Goal: Transaction & Acquisition: Download file/media

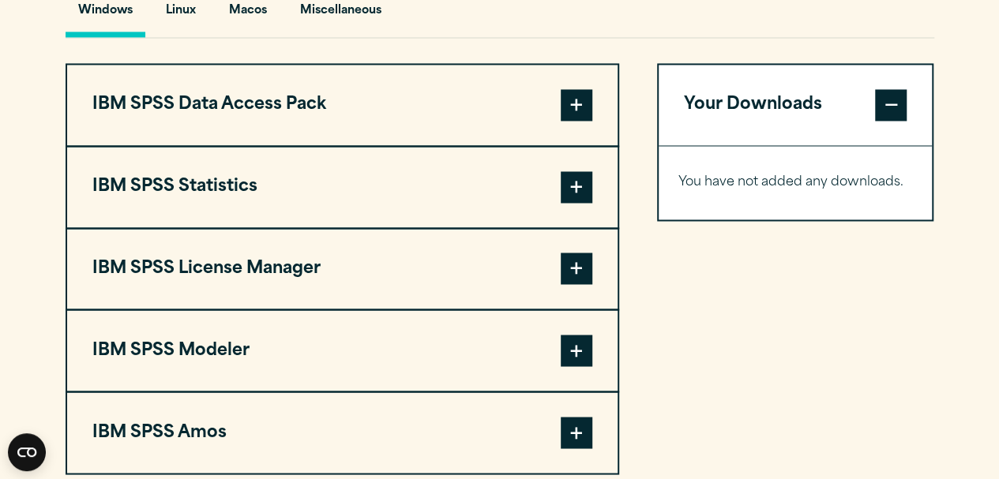
scroll to position [1217, 0]
click at [574, 186] on span at bounding box center [577, 187] width 32 height 32
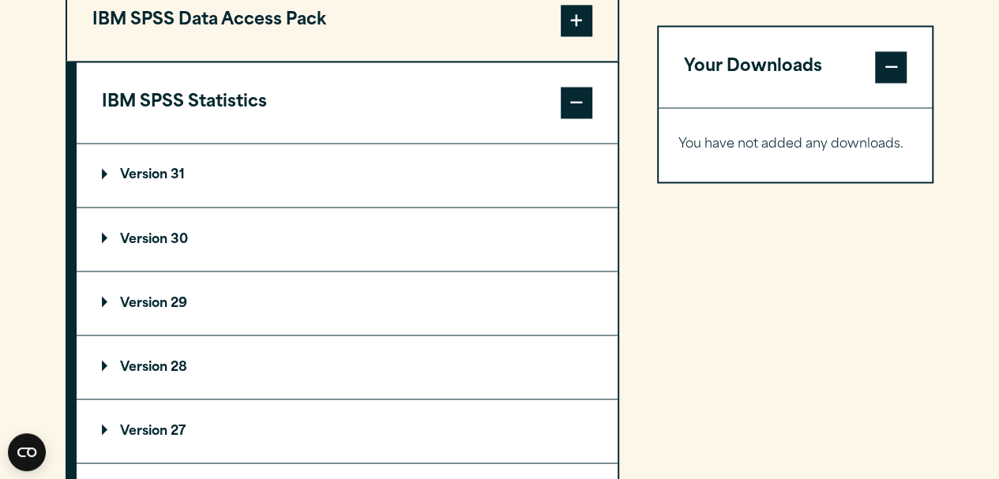
scroll to position [1391, 0]
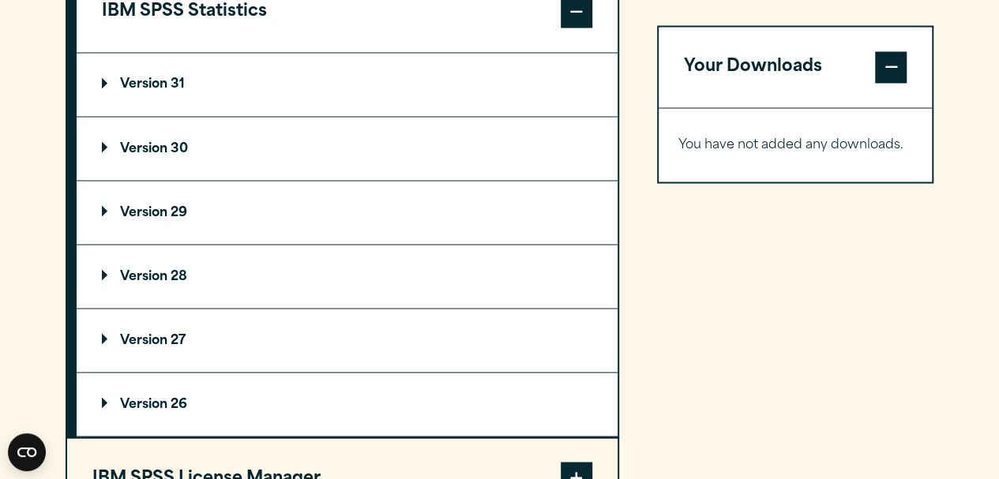
click at [283, 205] on summary "Version 29" at bounding box center [347, 212] width 541 height 63
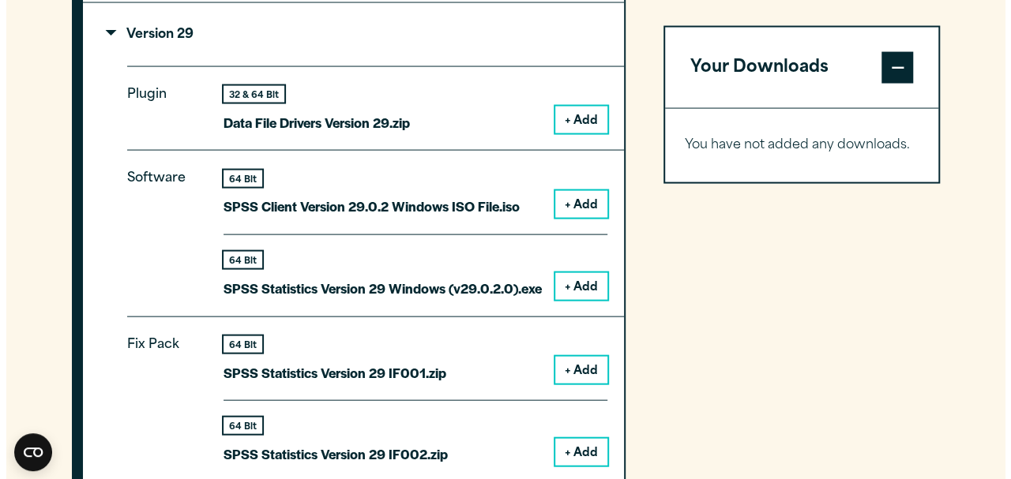
scroll to position [1593, 0]
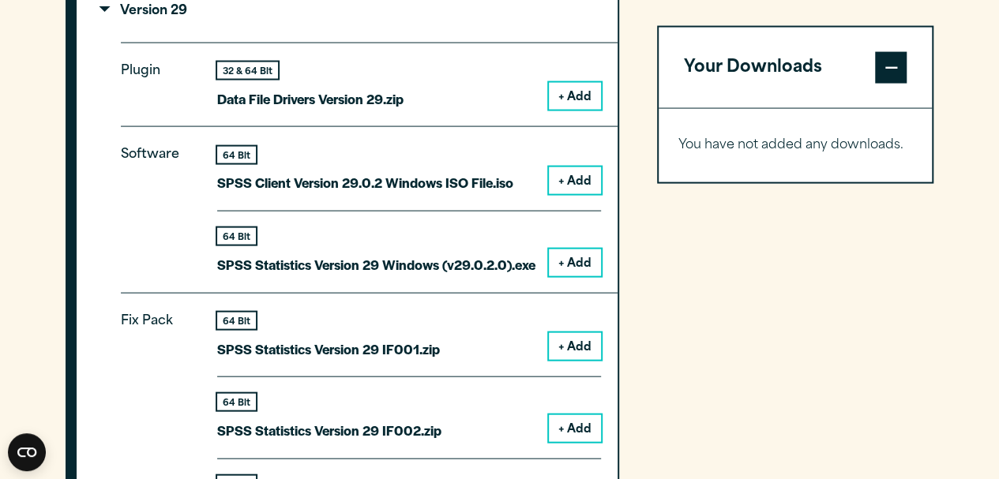
click at [580, 257] on button "+ Add" at bounding box center [575, 263] width 52 height 27
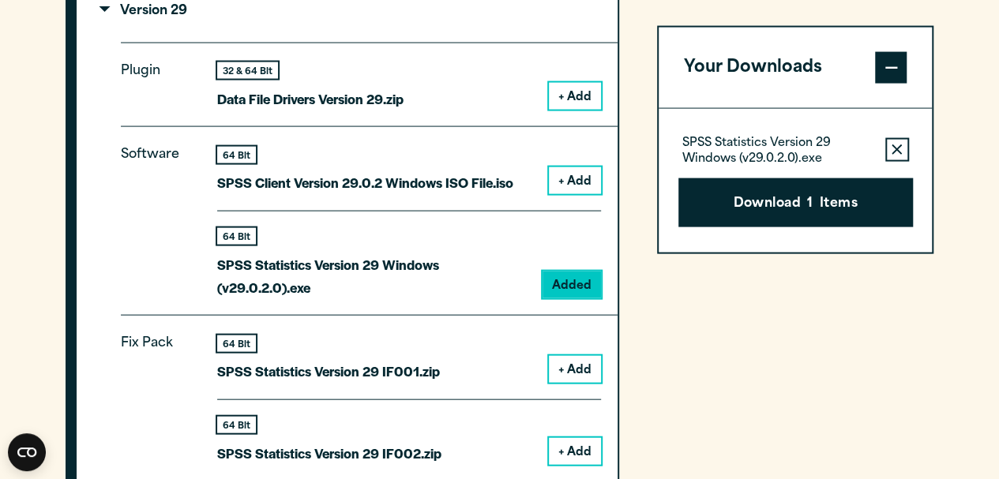
click at [787, 206] on button "Download 1 Items" at bounding box center [795, 202] width 235 height 49
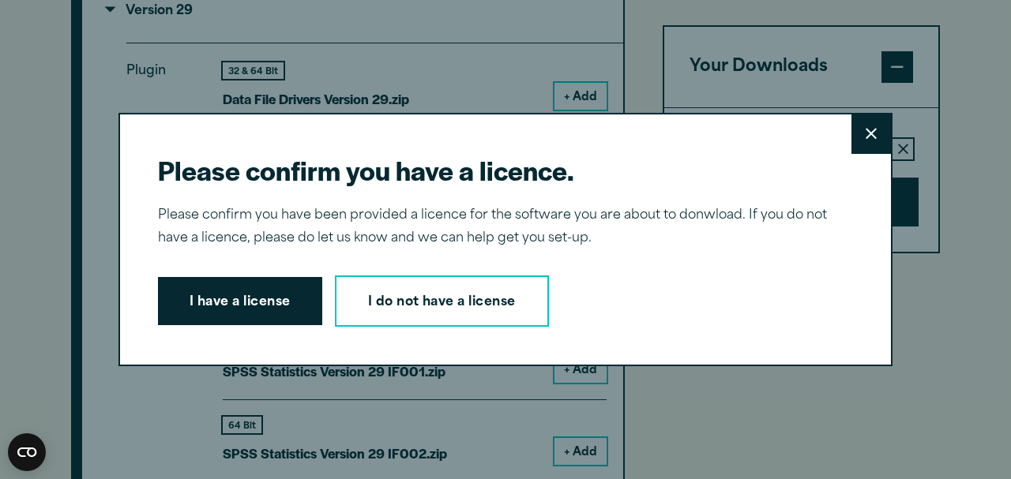
click at [222, 302] on button "I have a license" at bounding box center [240, 301] width 164 height 49
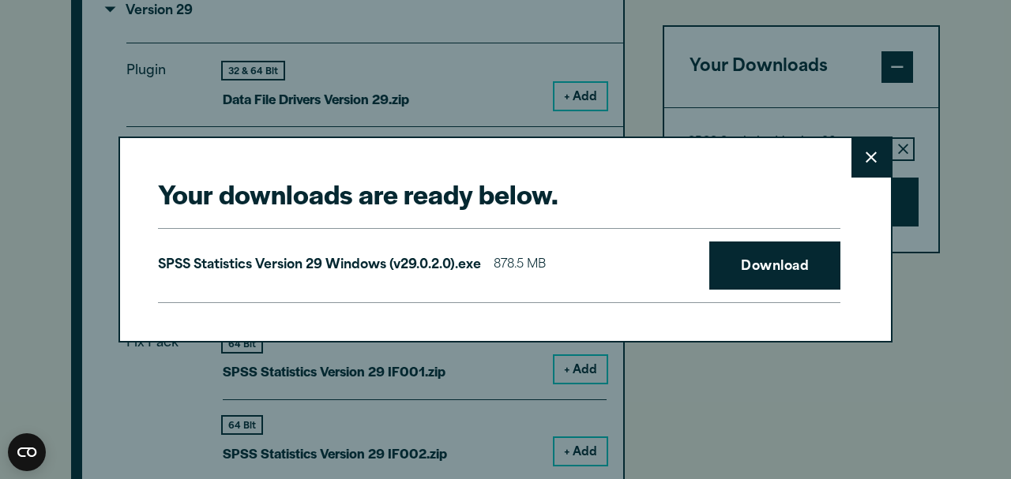
click at [778, 263] on link "Download" at bounding box center [774, 266] width 131 height 49
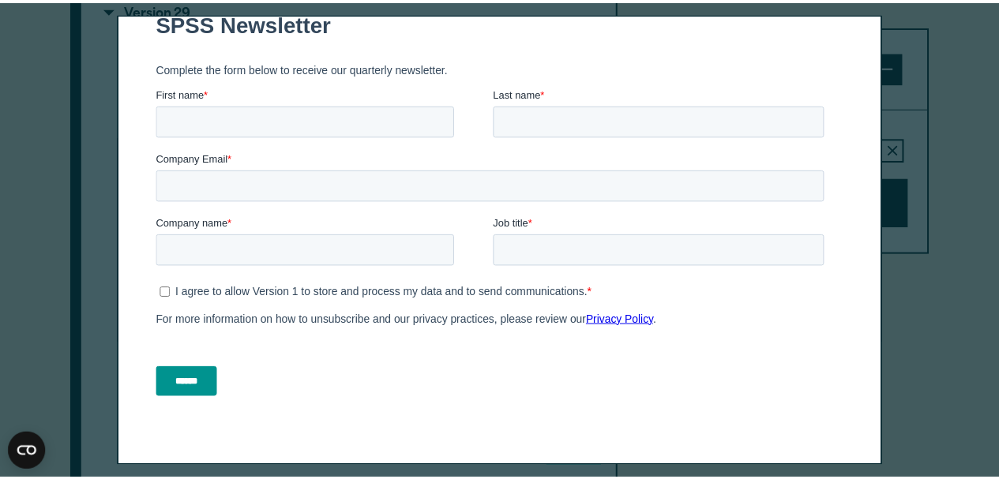
scroll to position [0, 0]
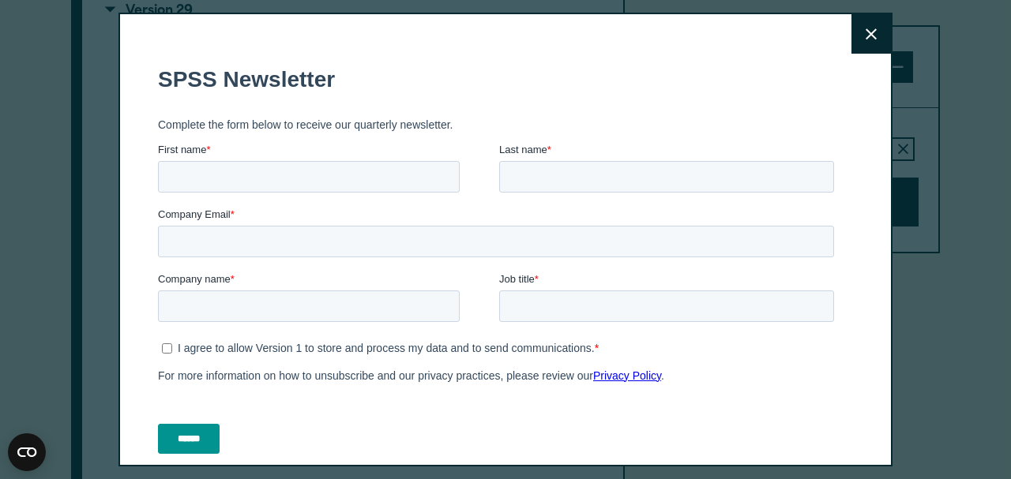
click at [857, 46] on button "Close" at bounding box center [870, 33] width 39 height 39
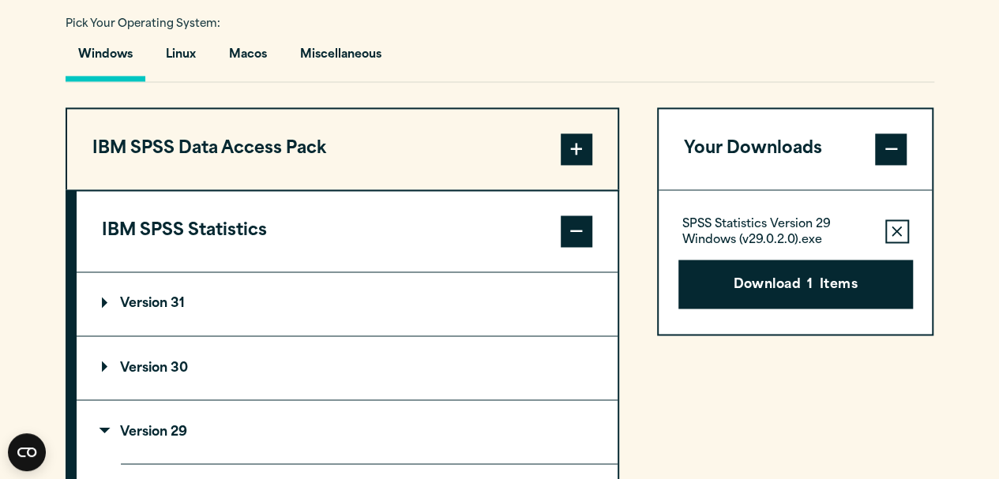
scroll to position [1168, 0]
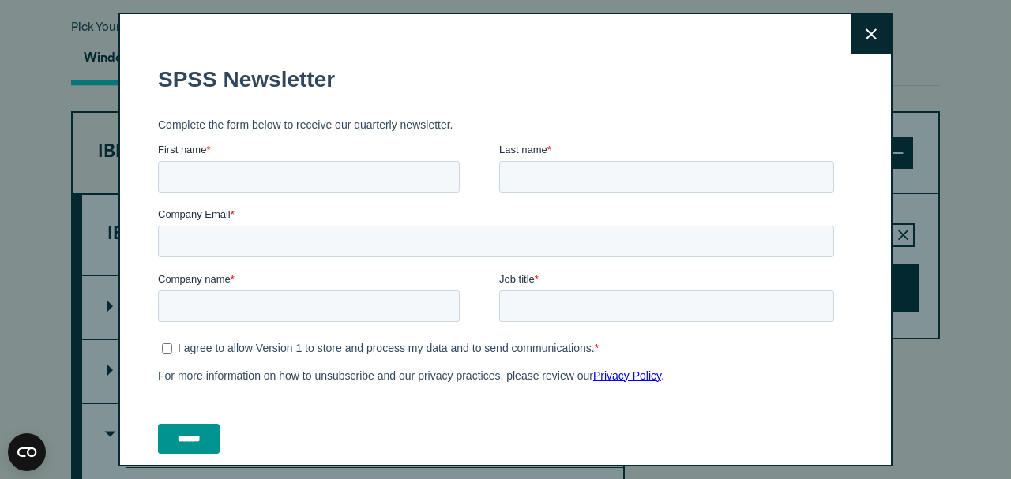
click at [865, 36] on icon at bounding box center [870, 34] width 11 height 12
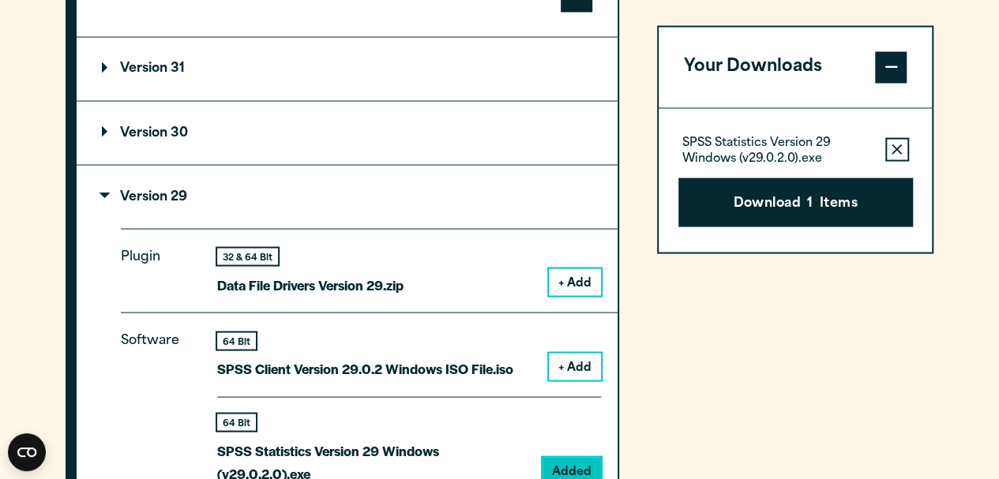
scroll to position [1369, 0]
